Goal: Transaction & Acquisition: Purchase product/service

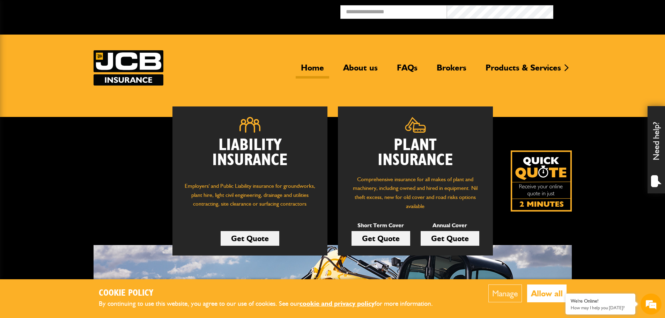
click at [385, 238] on link "Get Quote" at bounding box center [381, 238] width 59 height 15
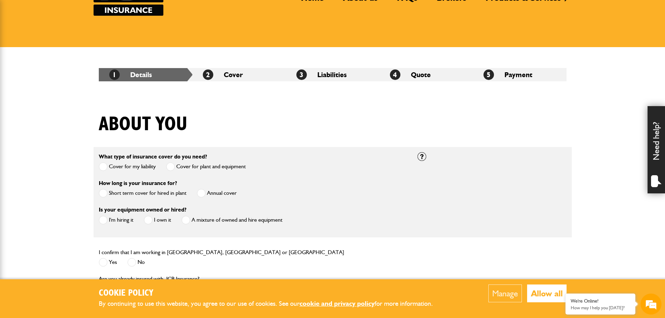
scroll to position [105, 0]
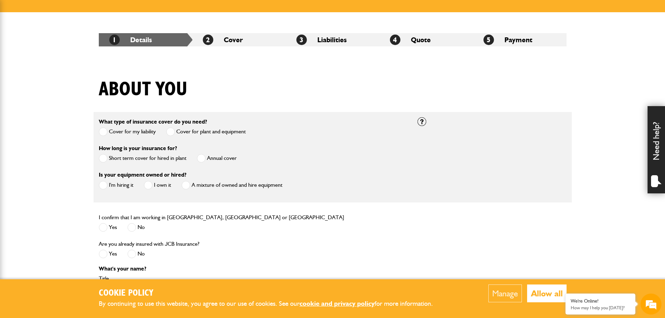
click at [104, 159] on span at bounding box center [103, 158] width 9 height 9
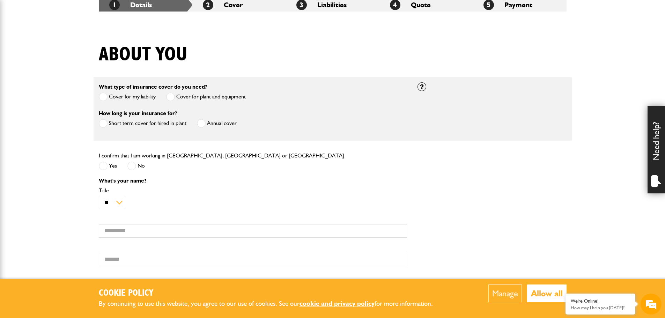
scroll to position [0, 0]
click at [101, 167] on span at bounding box center [103, 166] width 9 height 9
